Goal: Task Accomplishment & Management: Complete application form

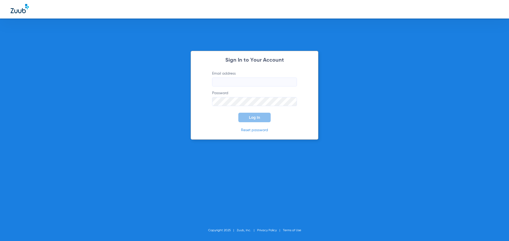
click at [238, 86] on input "Email address" at bounding box center [254, 82] width 85 height 9
paste input "[PERSON_NAME][EMAIL_ADDRESS][DOMAIN_NAME]"
type input "[PERSON_NAME][EMAIL_ADDRESS][DOMAIN_NAME]"
click at [253, 120] on button "Log In" at bounding box center [254, 118] width 32 height 10
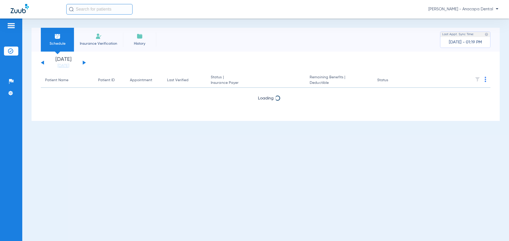
click at [5, 51] on li "Insurance Verification" at bounding box center [11, 51] width 14 height 9
click at [11, 34] on div "Patients Insurance Verification Setup Help Center Settings" at bounding box center [11, 139] width 22 height 241
click at [13, 31] on div "Patients Insurance Verification Setup Help Center Settings" at bounding box center [11, 139] width 22 height 241
click at [13, 30] on div at bounding box center [11, 27] width 8 height 8
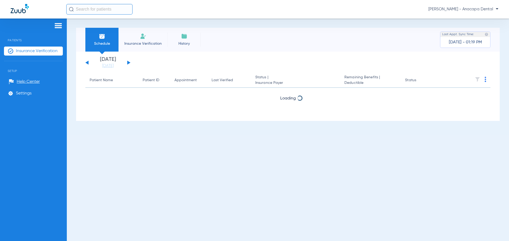
click at [60, 51] on li "Insurance Verification" at bounding box center [33, 51] width 59 height 9
click at [57, 51] on span "Insurance Verification" at bounding box center [37, 50] width 42 height 5
click at [480, 43] on span "[DATE] - 01:19 PM" at bounding box center [465, 42] width 33 height 5
click at [104, 11] on input "text" at bounding box center [99, 9] width 66 height 11
click at [35, 52] on span "Insurance Verification" at bounding box center [37, 50] width 42 height 5
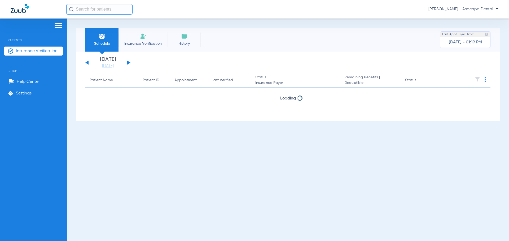
click at [135, 35] on li "Insurance Verification" at bounding box center [142, 40] width 49 height 24
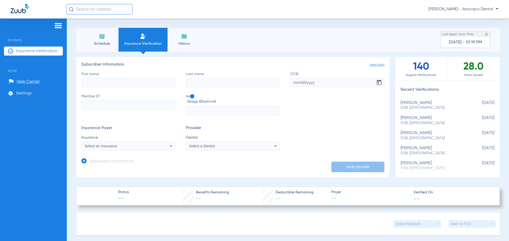
click at [125, 84] on input "First name" at bounding box center [128, 82] width 94 height 9
type input "[PERSON_NAME]"
click at [201, 83] on input "Last name" at bounding box center [233, 82] width 94 height 9
type input "[PERSON_NAME]"
drag, startPoint x: 223, startPoint y: 87, endPoint x: 91, endPoint y: 60, distance: 133.8
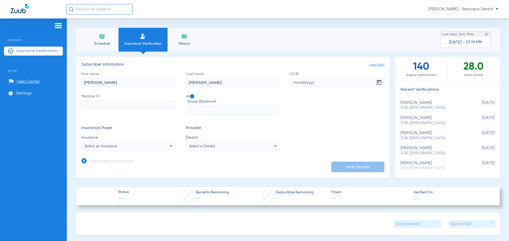
click at [95, 60] on app-manual-verification-form "clear form Subscriber Information First name [PERSON_NAME] name [PERSON_NAME] D…" at bounding box center [232, 117] width 313 height 121
drag, startPoint x: 332, startPoint y: 76, endPoint x: 332, endPoint y: 81, distance: 5.0
click at [332, 78] on label "DOB" at bounding box center [337, 80] width 94 height 16
click at [332, 81] on input "DOB" at bounding box center [337, 82] width 94 height 9
paste input "[DATE]"
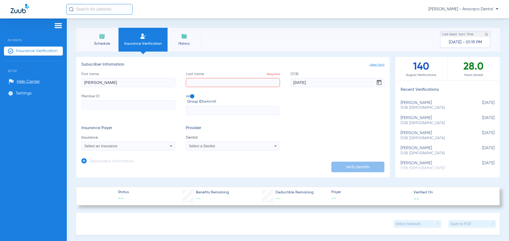
type input "[DATE]"
click at [379, 82] on span "Open calendar" at bounding box center [378, 82] width 13 height 13
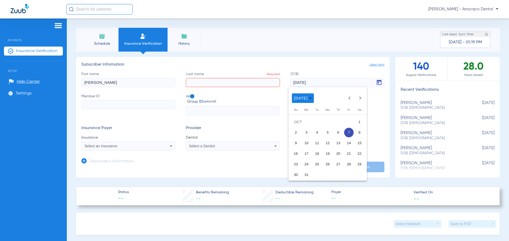
click at [346, 132] on span "7" at bounding box center [349, 133] width 10 height 10
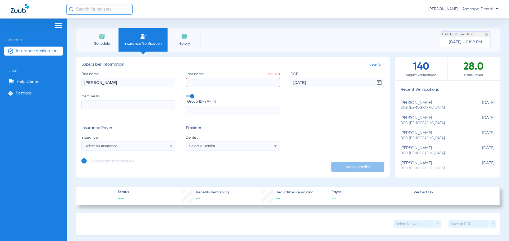
click at [226, 80] on input "Last name Required" at bounding box center [233, 82] width 94 height 9
type input "[PERSON_NAME]"
click at [120, 110] on label "Member ID" at bounding box center [128, 105] width 94 height 22
click at [120, 109] on input "Member ID" at bounding box center [128, 104] width 94 height 9
click at [123, 107] on input "Member ID" at bounding box center [128, 104] width 94 height 9
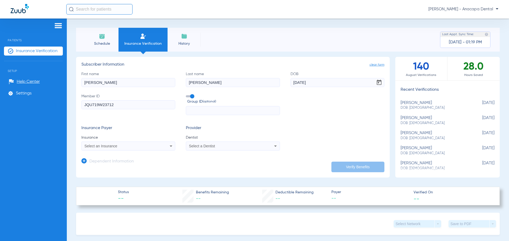
type input "JQU719W23712"
click at [214, 112] on input "text" at bounding box center [233, 110] width 94 height 9
click at [136, 151] on mat-select "Select an Insurance" at bounding box center [128, 146] width 94 height 9
click at [140, 148] on div "Select an Insurance" at bounding box center [120, 146] width 70 height 4
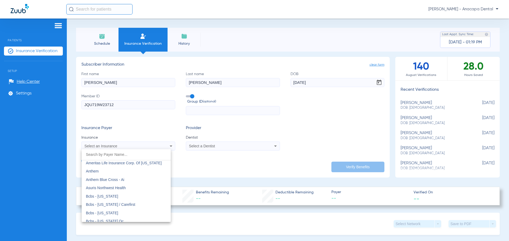
scroll to position [212, 0]
click at [119, 176] on span "Anthem Blue Cross - Ai" at bounding box center [105, 178] width 38 height 4
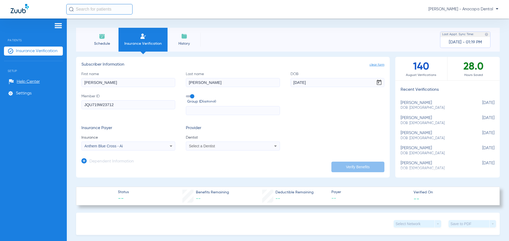
click at [268, 149] on div "Select a Dentist" at bounding box center [232, 146] width 93 height 6
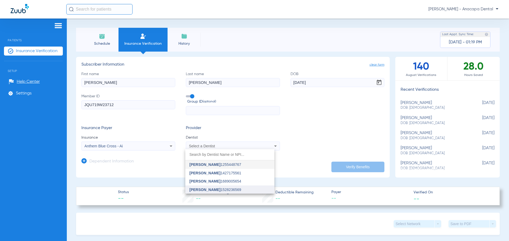
click at [206, 191] on span "[PERSON_NAME]" at bounding box center [204, 190] width 31 height 4
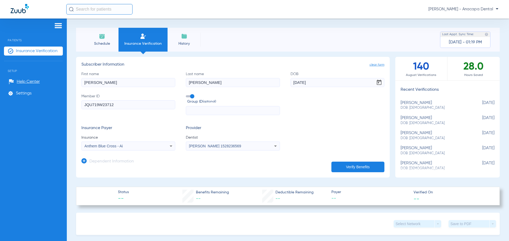
click at [358, 169] on button "Verify Benefits" at bounding box center [357, 167] width 53 height 11
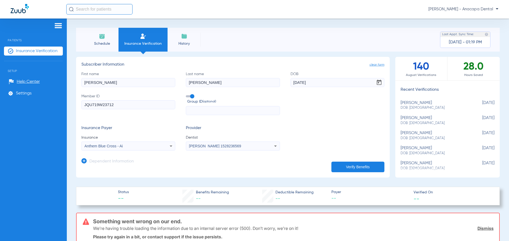
scroll to position [53, 0]
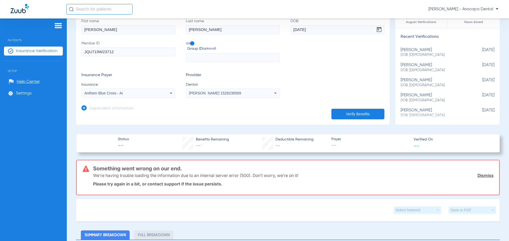
click at [150, 95] on div "Anthem Blue Cross - Ai" at bounding box center [120, 93] width 70 height 4
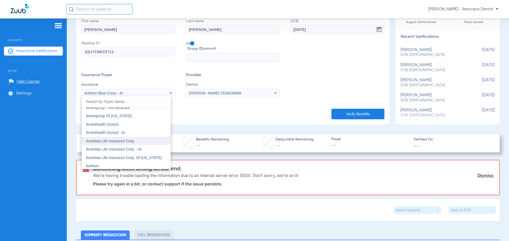
scroll to position [172, 0]
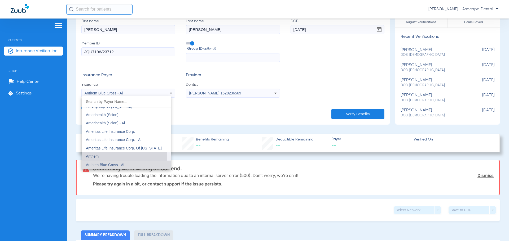
click at [106, 158] on mat-option "Anthem" at bounding box center [126, 156] width 89 height 8
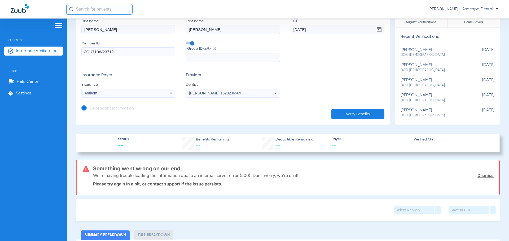
click at [364, 114] on button "Verify Benefits" at bounding box center [357, 114] width 53 height 11
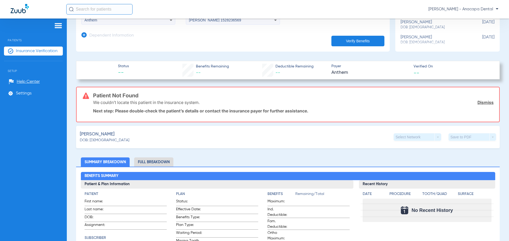
scroll to position [119, 0]
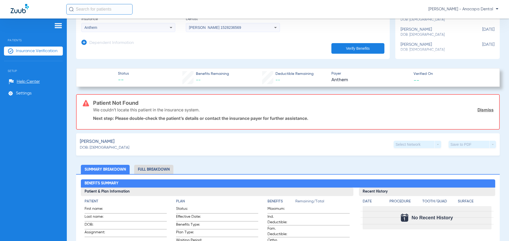
click at [163, 170] on li "Full Breakdown" at bounding box center [153, 169] width 39 height 9
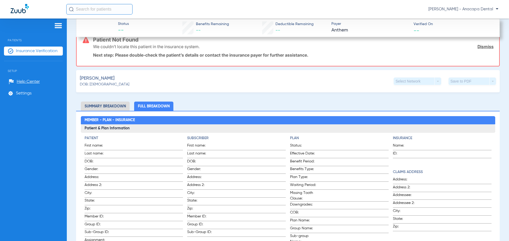
scroll to position [23, 0]
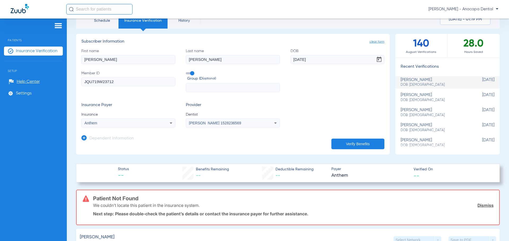
click at [235, 87] on input "text" at bounding box center [233, 87] width 94 height 9
click at [188, 74] on span at bounding box center [190, 73] width 8 height 2
click at [187, 72] on input "Group ID (optional)" at bounding box center [187, 72] width 0 height 0
click at [188, 74] on span at bounding box center [190, 73] width 8 height 2
click at [187, 72] on input "Group ID (optional)" at bounding box center [187, 72] width 0 height 0
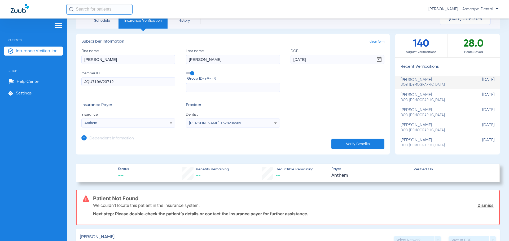
click at [193, 74] on label "Group ID (optional)" at bounding box center [233, 76] width 94 height 11
click at [187, 72] on input "Group ID (optional)" at bounding box center [187, 72] width 0 height 0
click at [343, 144] on button "Verify Benefits" at bounding box center [357, 144] width 53 height 11
click at [189, 75] on label "Group ID (optional)" at bounding box center [233, 76] width 94 height 11
click at [187, 72] on input "Group ID (optional)" at bounding box center [187, 72] width 0 height 0
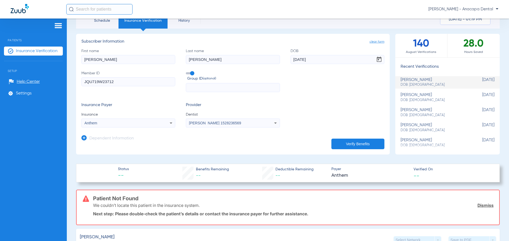
click at [195, 88] on input "text" at bounding box center [233, 87] width 94 height 9
type input "U42680"
click at [371, 143] on button "Verify Benefits" at bounding box center [357, 144] width 53 height 11
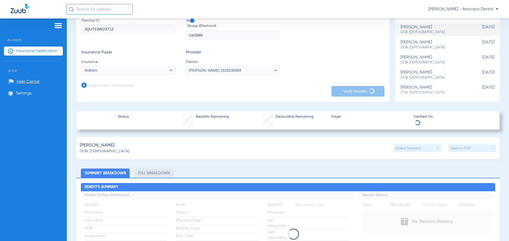
scroll to position [76, 0]
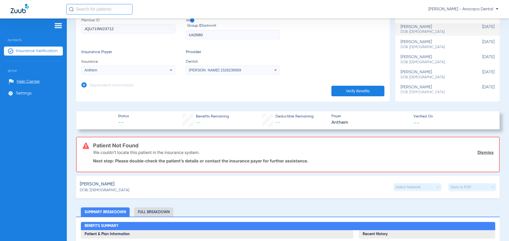
click at [135, 76] on app-dependent-form "Dependent Information" at bounding box center [232, 84] width 303 height 18
click at [141, 72] on div "Anthem" at bounding box center [120, 70] width 70 height 4
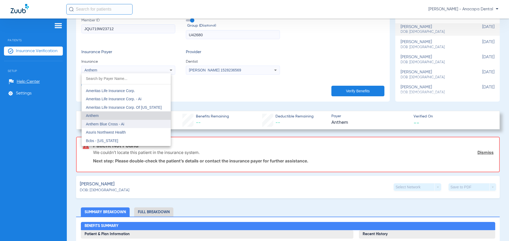
scroll to position [190, 0]
click at [118, 122] on span "Anthem Blue Cross - Ai" at bounding box center [105, 124] width 38 height 4
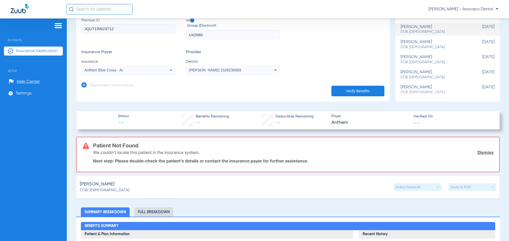
click at [361, 91] on button "Verify Benefits" at bounding box center [357, 91] width 53 height 11
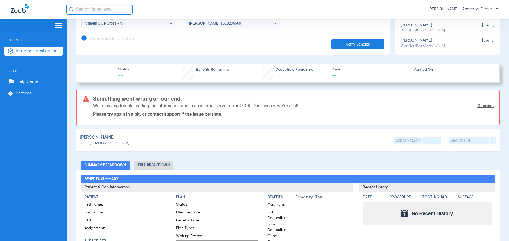
scroll to position [76, 0]
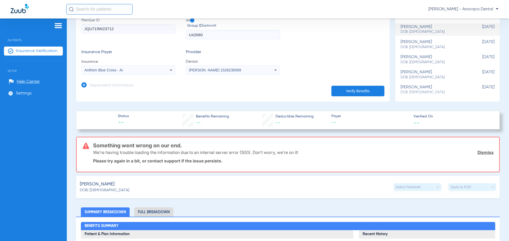
click at [161, 69] on div "Anthem Blue Cross - Ai" at bounding box center [128, 70] width 93 height 6
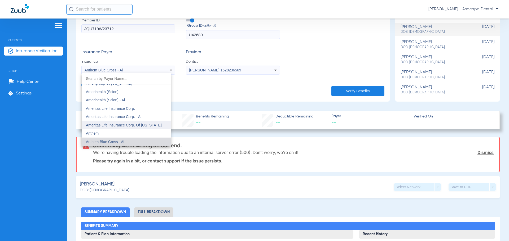
scroll to position [199, 0]
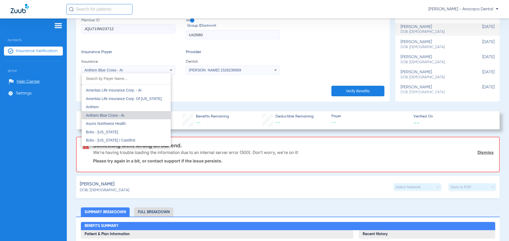
click at [130, 118] on mat-option "Anthem Blue Cross - Ai" at bounding box center [126, 115] width 89 height 8
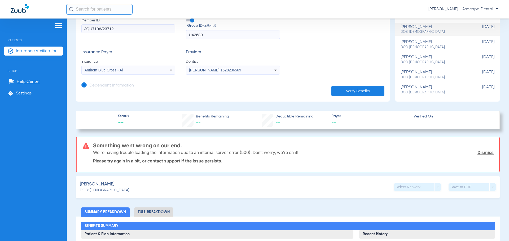
click at [376, 95] on button "Verify Benefits" at bounding box center [357, 91] width 53 height 11
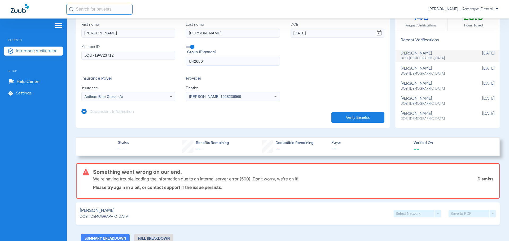
scroll to position [0, 0]
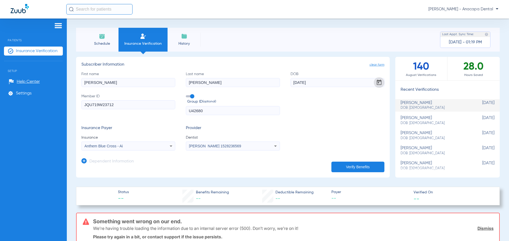
click at [372, 83] on span "Open calendar" at bounding box center [378, 82] width 13 height 13
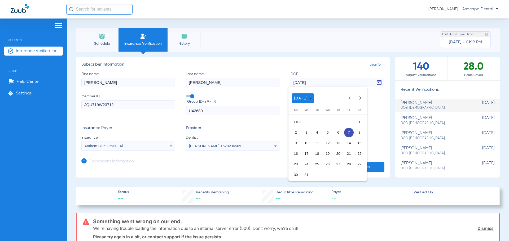
click at [370, 84] on div at bounding box center [254, 120] width 509 height 241
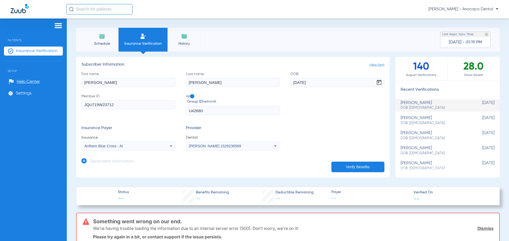
click at [127, 83] on input "[PERSON_NAME]" at bounding box center [128, 82] width 94 height 9
click at [340, 89] on div "First name [PERSON_NAME] name [PERSON_NAME] DOB [DEMOGRAPHIC_DATA] Member ID JQ…" at bounding box center [232, 94] width 303 height 44
click at [374, 82] on span "Open calendar" at bounding box center [378, 82] width 13 height 13
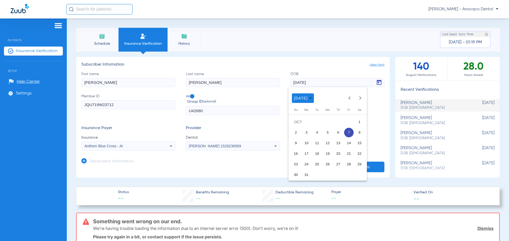
click at [348, 130] on span "7" at bounding box center [349, 133] width 10 height 10
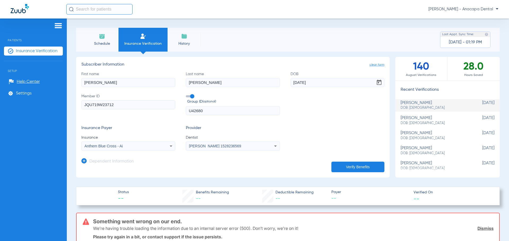
click at [168, 147] on icon at bounding box center [171, 146] width 6 height 6
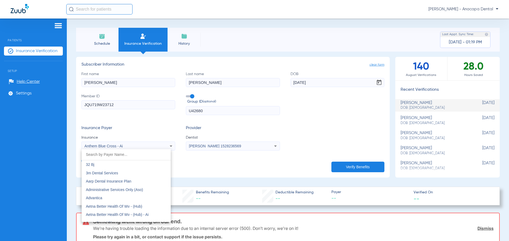
scroll to position [172, 0]
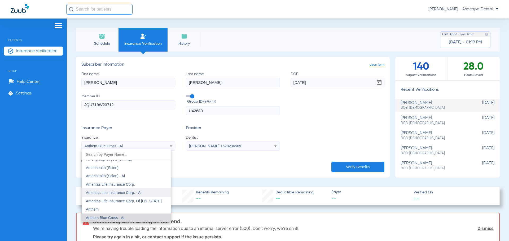
click at [126, 191] on div "32 Bj 3m Dental Services Aarp Dental Insurance Plan Administrative Services Onl…" at bounding box center [126, 185] width 89 height 73
click at [129, 207] on mat-option "Anthem" at bounding box center [126, 209] width 89 height 8
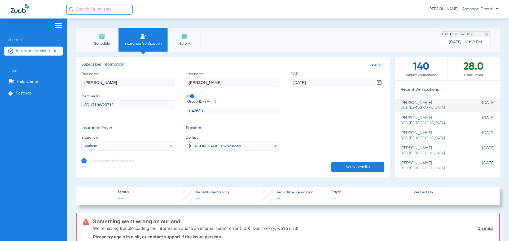
click at [353, 172] on button "Verify Benefits" at bounding box center [357, 167] width 53 height 11
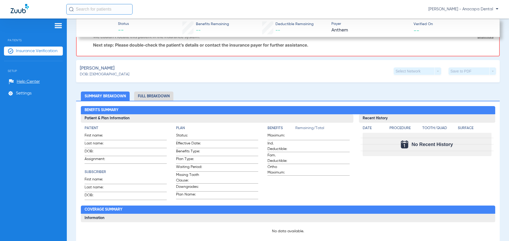
scroll to position [7, 0]
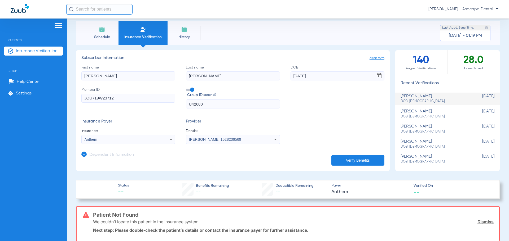
click at [189, 92] on span "Group ID (optional)" at bounding box center [233, 95] width 92 height 6
click at [187, 88] on input "Group ID (optional)" at bounding box center [187, 88] width 0 height 0
click at [360, 164] on button "Verify Benefits" at bounding box center [357, 160] width 53 height 11
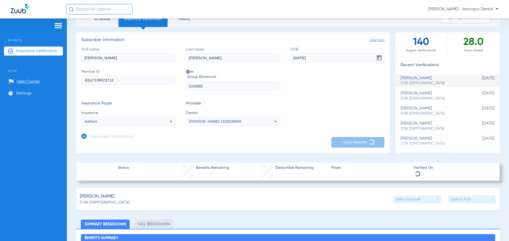
scroll to position [33, 0]
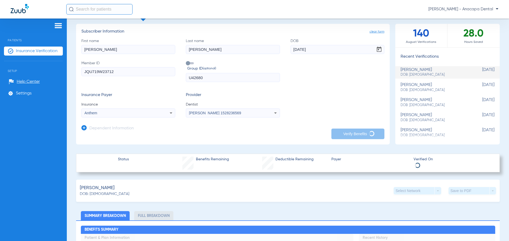
click at [180, 192] on div "[PERSON_NAME]: [DEMOGRAPHIC_DATA] Select Network arrow_drop_down Save to PDF ar…" at bounding box center [287, 191] width 423 height 22
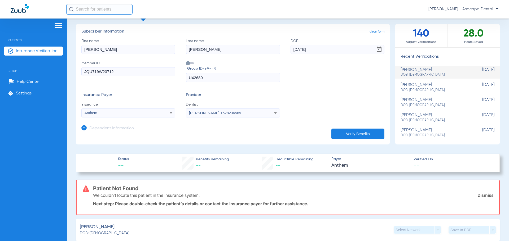
click at [363, 131] on button "Verify Benefits" at bounding box center [357, 134] width 53 height 11
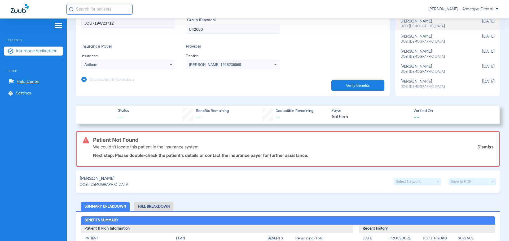
scroll to position [72, 0]
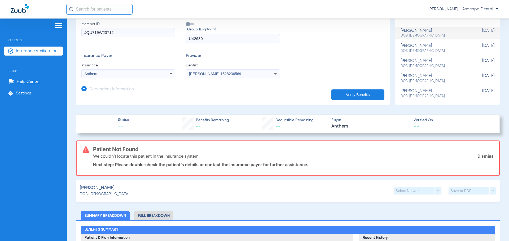
click at [135, 74] on div "Anthem" at bounding box center [120, 74] width 70 height 4
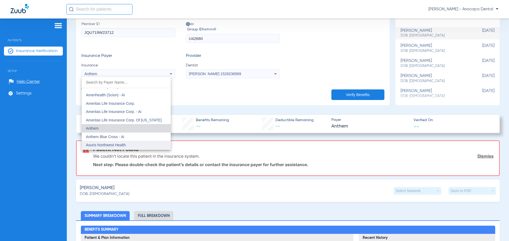
scroll to position [190, 0]
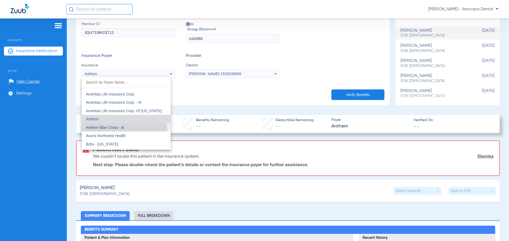
click at [111, 130] on mat-option "Anthem Blue Cross - Ai" at bounding box center [126, 127] width 89 height 8
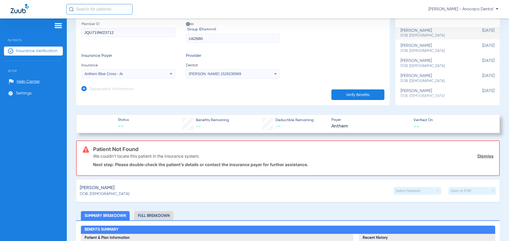
click at [336, 97] on button "Verify Benefits" at bounding box center [357, 95] width 53 height 11
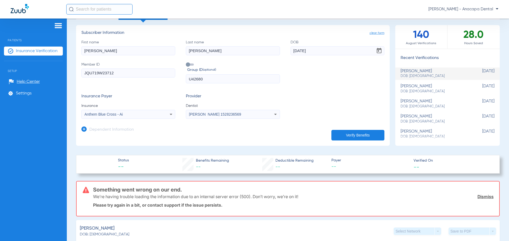
scroll to position [19, 0]
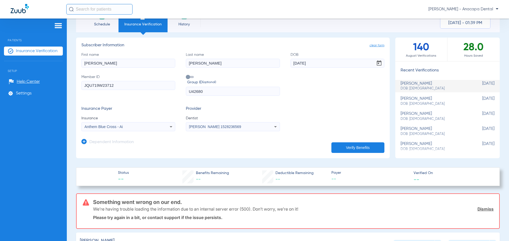
click at [258, 66] on input "[PERSON_NAME]" at bounding box center [233, 63] width 94 height 9
click at [122, 66] on input "[PERSON_NAME]" at bounding box center [128, 63] width 94 height 9
click at [218, 126] on span "[PERSON_NAME] 1528236569" at bounding box center [215, 127] width 52 height 4
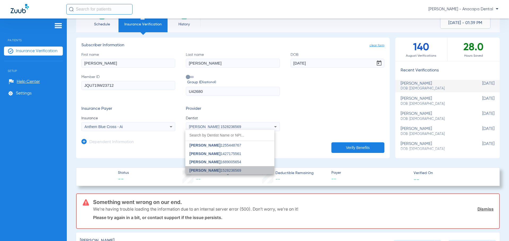
click at [224, 170] on span "[PERSON_NAME] 1528236569" at bounding box center [215, 171] width 52 height 4
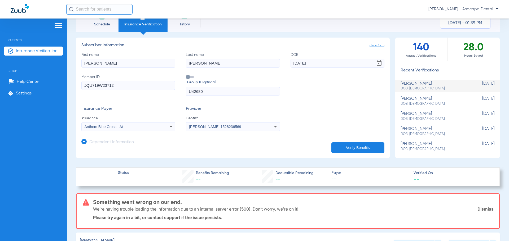
click at [332, 150] on button "Verify Benefits" at bounding box center [357, 148] width 53 height 11
click at [169, 129] on icon at bounding box center [171, 127] width 6 height 6
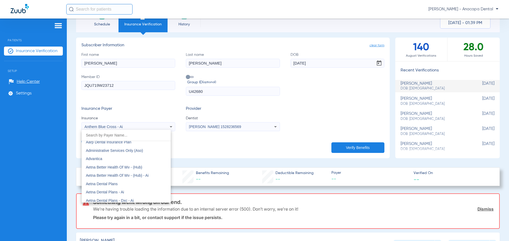
scroll to position [0, 0]
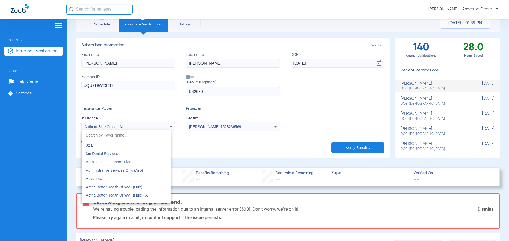
click at [136, 136] on input "dropdown search" at bounding box center [126, 135] width 89 height 11
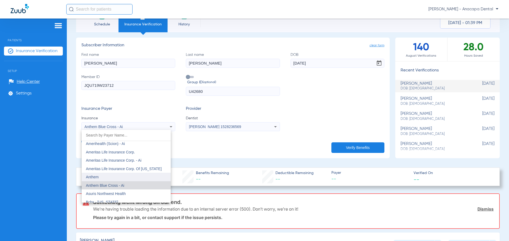
scroll to position [185, 0]
click at [113, 175] on mat-option "Anthem" at bounding box center [126, 177] width 89 height 8
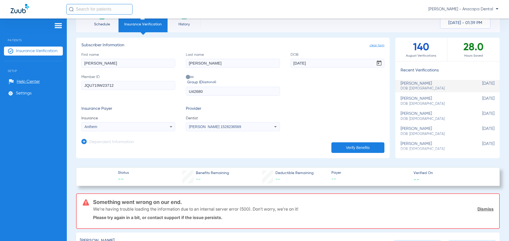
click at [354, 147] on button "Verify Benefits" at bounding box center [357, 148] width 53 height 11
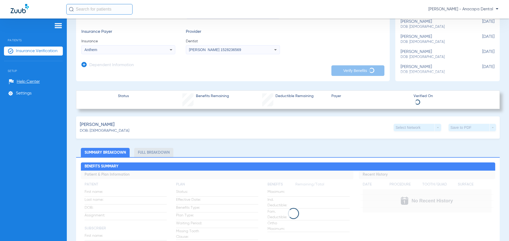
scroll to position [99, 0]
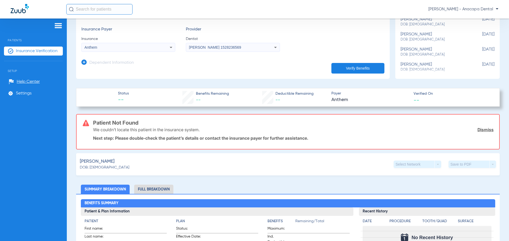
click at [477, 131] on link "Dismiss" at bounding box center [485, 129] width 16 height 5
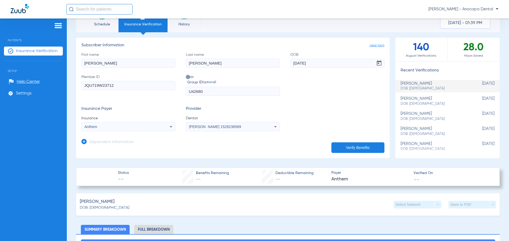
scroll to position [0, 0]
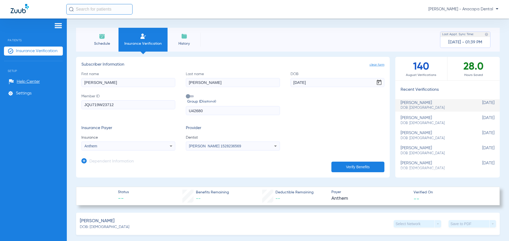
click at [463, 130] on ul "[PERSON_NAME] DOB: [DEMOGRAPHIC_DATA] [DEMOGRAPHIC_DATA] [PERSON_NAME] DOB: [DE…" at bounding box center [447, 133] width 104 height 81
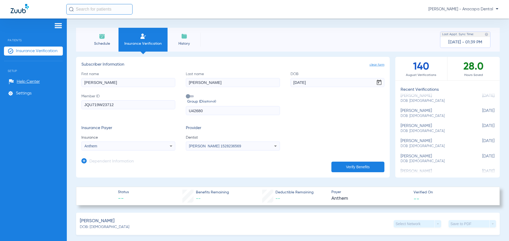
scroll to position [53, 0]
click at [137, 105] on input "JQU719W23712" at bounding box center [128, 104] width 94 height 9
click at [189, 99] on span "Group ID (optional)" at bounding box center [233, 102] width 92 height 6
click at [187, 95] on input "Group ID (optional)" at bounding box center [187, 95] width 0 height 0
click at [197, 109] on input "U42680" at bounding box center [233, 110] width 94 height 9
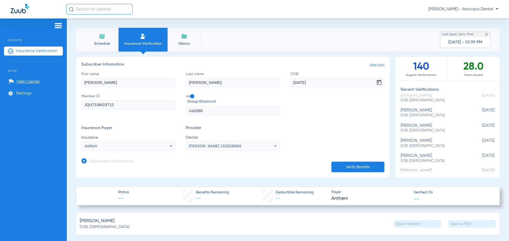
drag, startPoint x: 202, startPoint y: 110, endPoint x: 171, endPoint y: 108, distance: 30.8
click at [171, 108] on div "First name [PERSON_NAME] name [PERSON_NAME] DOB [DEMOGRAPHIC_DATA] Member ID JQ…" at bounding box center [232, 94] width 303 height 44
click at [341, 166] on button "Verify Benefits" at bounding box center [357, 167] width 53 height 11
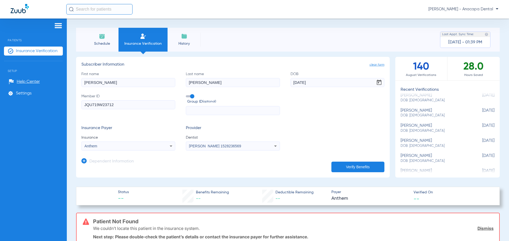
click at [187, 98] on label "Group ID (optional)" at bounding box center [233, 99] width 94 height 11
click at [187, 95] on input "Group ID (optional)" at bounding box center [187, 95] width 0 height 0
click at [375, 66] on span "clear form" at bounding box center [376, 64] width 15 height 5
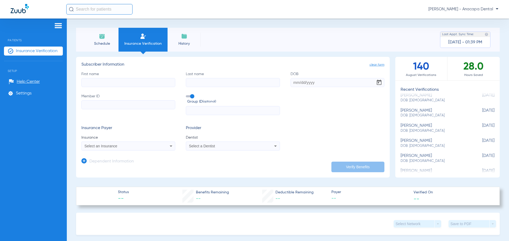
click at [168, 85] on input "First name" at bounding box center [128, 82] width 94 height 9
click at [164, 78] on label "First name" at bounding box center [128, 80] width 94 height 16
click at [164, 78] on input "First name" at bounding box center [128, 82] width 94 height 9
click at [212, 83] on input "Last name" at bounding box center [233, 82] width 94 height 9
type input "t"
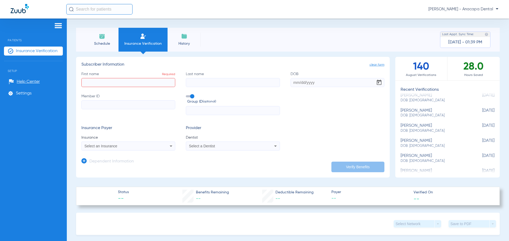
type input "r"
type input "[PERSON_NAME]"
click at [152, 85] on input "First name Required" at bounding box center [128, 82] width 94 height 9
type input "[PERSON_NAME]"
click at [135, 110] on label "Member ID" at bounding box center [128, 105] width 94 height 22
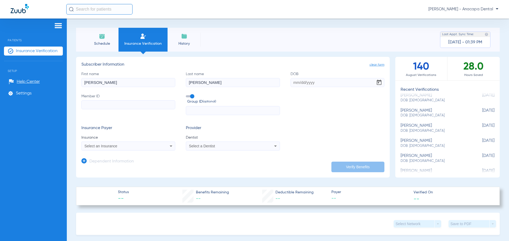
click at [135, 109] on input "Member ID" at bounding box center [128, 104] width 94 height 9
type input "jqu719w23712"
click at [144, 147] on div "Select an Insurance" at bounding box center [120, 146] width 70 height 4
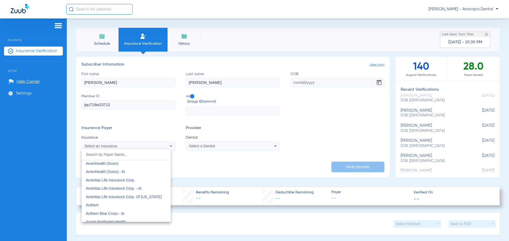
scroll to position [185, 0]
click at [108, 196] on mat-option "Anthem" at bounding box center [126, 196] width 89 height 8
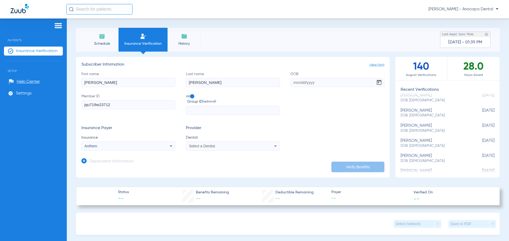
click at [235, 146] on div "Select a Dentist" at bounding box center [224, 146] width 70 height 4
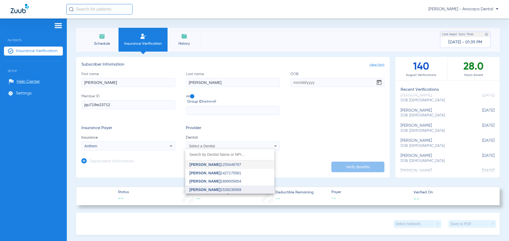
click at [212, 189] on span "[PERSON_NAME] 1528236569" at bounding box center [215, 190] width 52 height 4
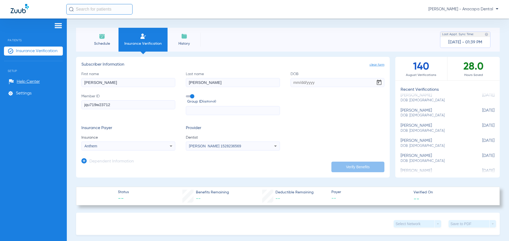
click at [190, 94] on label "Group ID (optional)" at bounding box center [233, 99] width 94 height 11
click at [187, 95] on input "Group ID (optional)" at bounding box center [187, 95] width 0 height 0
click at [379, 81] on span "Open calendar" at bounding box center [378, 82] width 13 height 13
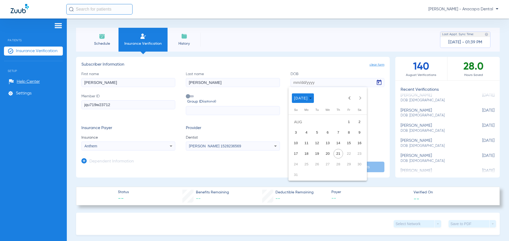
click at [303, 83] on div at bounding box center [254, 120] width 509 height 241
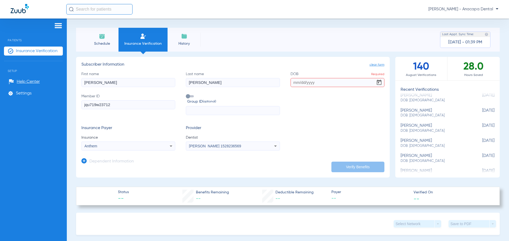
click at [303, 83] on input "DOB Required" at bounding box center [337, 82] width 94 height 9
click at [296, 82] on input "10071994" at bounding box center [337, 82] width 94 height 9
click at [300, 85] on input "10/071994" at bounding box center [337, 82] width 94 height 9
type input "[DATE]"
click at [378, 82] on span "Open calendar" at bounding box center [378, 82] width 13 height 13
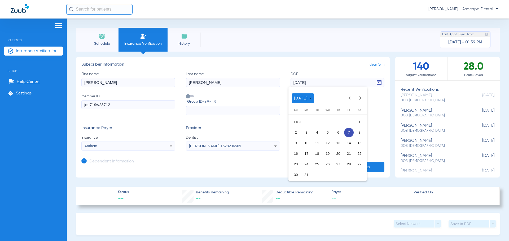
click at [349, 136] on span "7" at bounding box center [349, 133] width 10 height 10
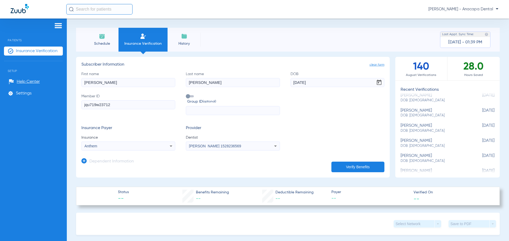
click at [354, 171] on button "Verify Benefits" at bounding box center [357, 167] width 53 height 11
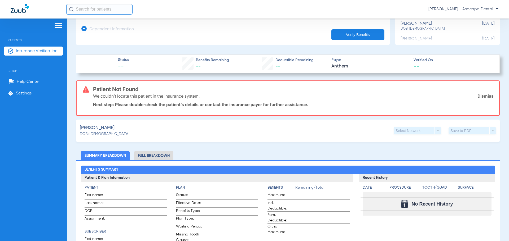
scroll to position [0, 0]
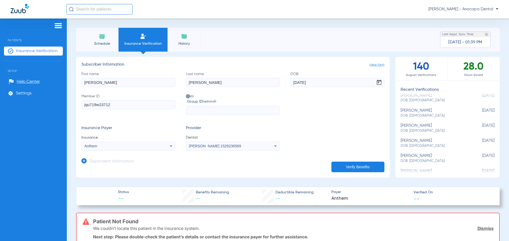
click at [190, 97] on label "Group ID (optional)" at bounding box center [233, 99] width 94 height 11
click at [187, 95] on input "Group ID (optional)" at bounding box center [187, 95] width 0 height 0
click at [207, 113] on input "text" at bounding box center [233, 110] width 94 height 9
type input "u42680"
click at [314, 122] on form "First name [PERSON_NAME] name [PERSON_NAME] [DEMOGRAPHIC_DATA] Member ID jqu719…" at bounding box center [232, 111] width 303 height 79
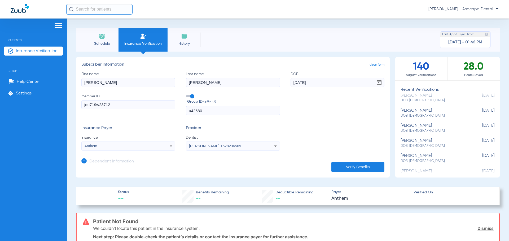
click at [249, 148] on div "[PERSON_NAME] 1528236569" at bounding box center [224, 146] width 70 height 4
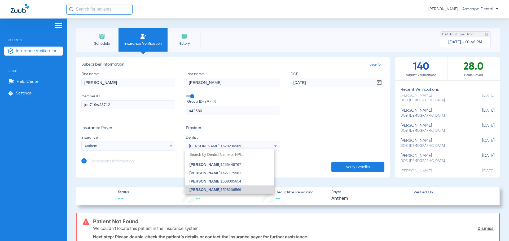
click at [235, 164] on span "[PERSON_NAME] 1255448767" at bounding box center [215, 165] width 52 height 4
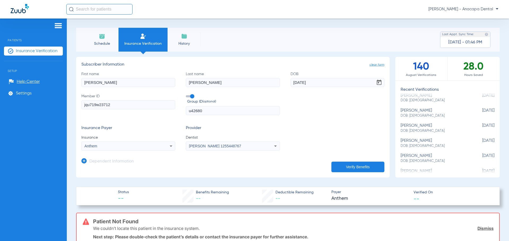
click at [360, 158] on app-dependent-form "Dependent Information" at bounding box center [232, 160] width 303 height 18
click at [358, 166] on button "Verify Benefits" at bounding box center [357, 167] width 53 height 11
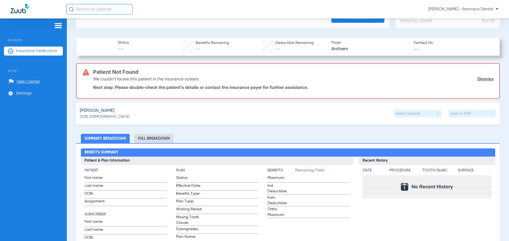
scroll to position [159, 0]
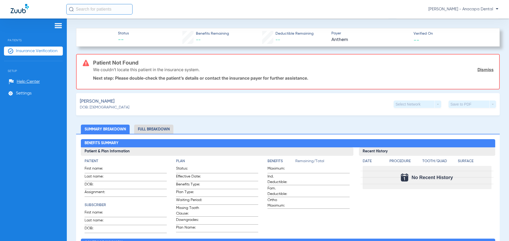
click at [161, 132] on li "Full Breakdown" at bounding box center [153, 129] width 39 height 9
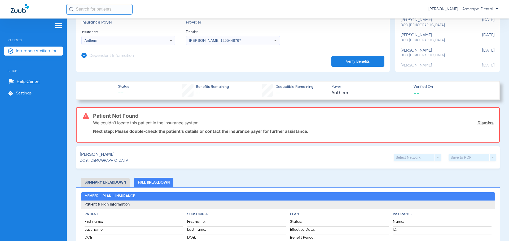
scroll to position [106, 0]
click at [165, 35] on app-form-autocomplete "Insurance Anthem" at bounding box center [128, 37] width 94 height 16
click at [169, 45] on app-dependent-form "Dependent Information" at bounding box center [232, 54] width 303 height 18
click at [170, 41] on icon at bounding box center [171, 40] width 6 height 6
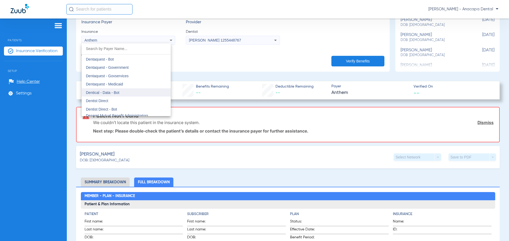
scroll to position [1568, 0]
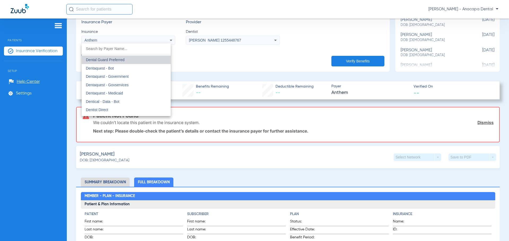
click at [127, 61] on mat-option "Dental Guard Preferred" at bounding box center [126, 60] width 89 height 8
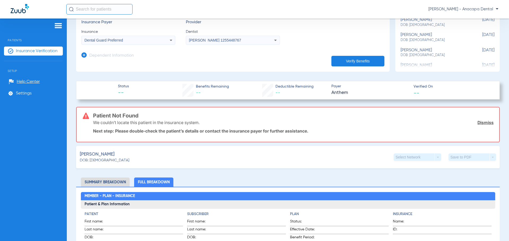
click at [353, 58] on button "Verify Benefits" at bounding box center [357, 61] width 53 height 11
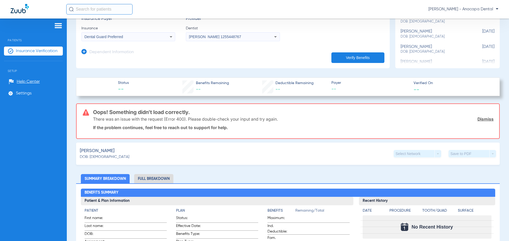
scroll to position [79, 0]
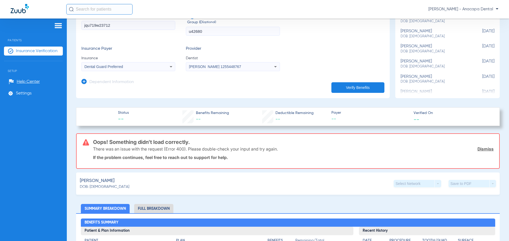
click at [143, 66] on div "Dental Guard Preferred" at bounding box center [120, 67] width 70 height 4
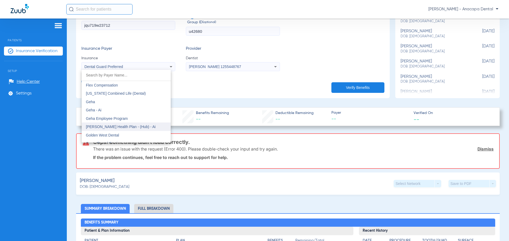
scroll to position [1754, 0]
click at [315, 174] on div at bounding box center [254, 120] width 509 height 241
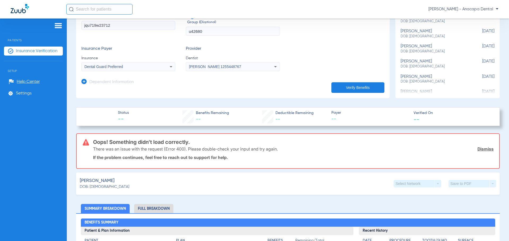
scroll to position [113, 0]
click at [222, 142] on div "There was an issue with the request (Error 400). Please double-check your input…" at bounding box center [293, 149] width 400 height 14
